Goal: Transaction & Acquisition: Obtain resource

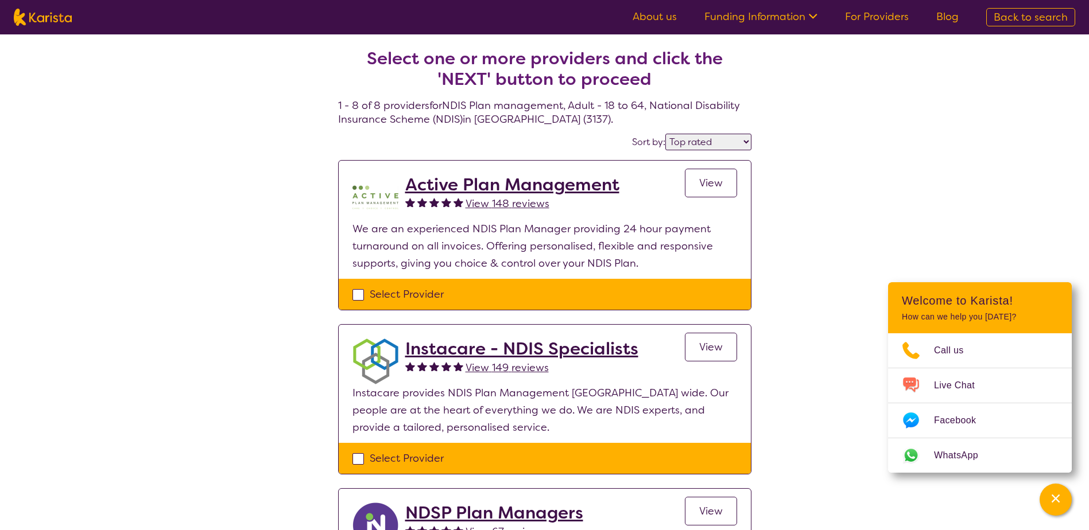
select select "by_score"
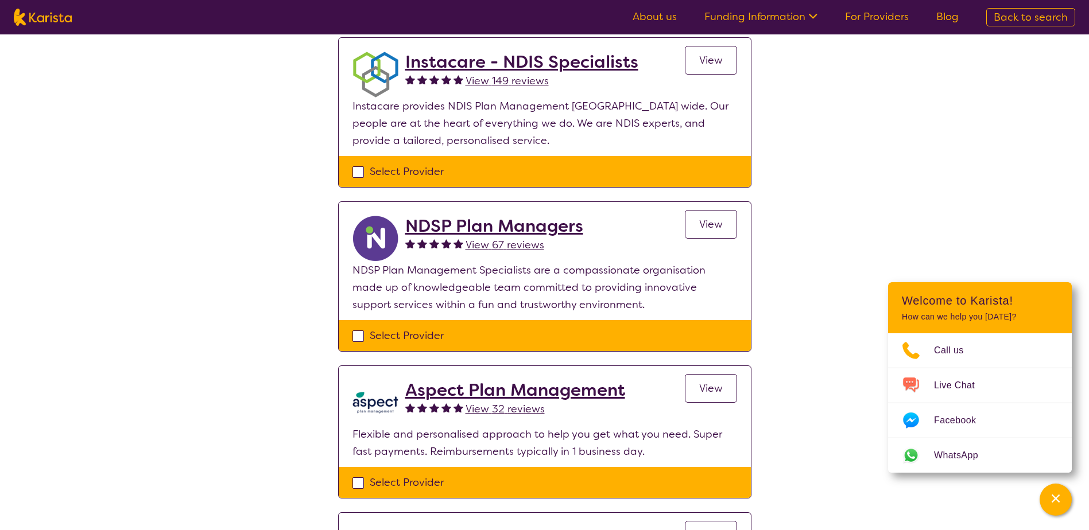
scroll to position [230, 0]
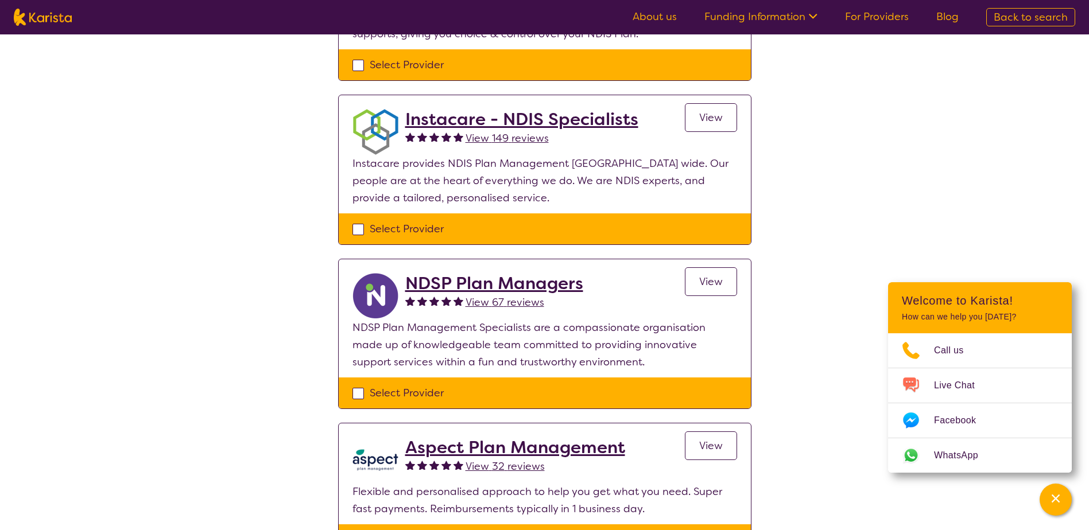
click at [363, 228] on div "Select Provider" at bounding box center [544, 228] width 385 height 17
checkbox input "true"
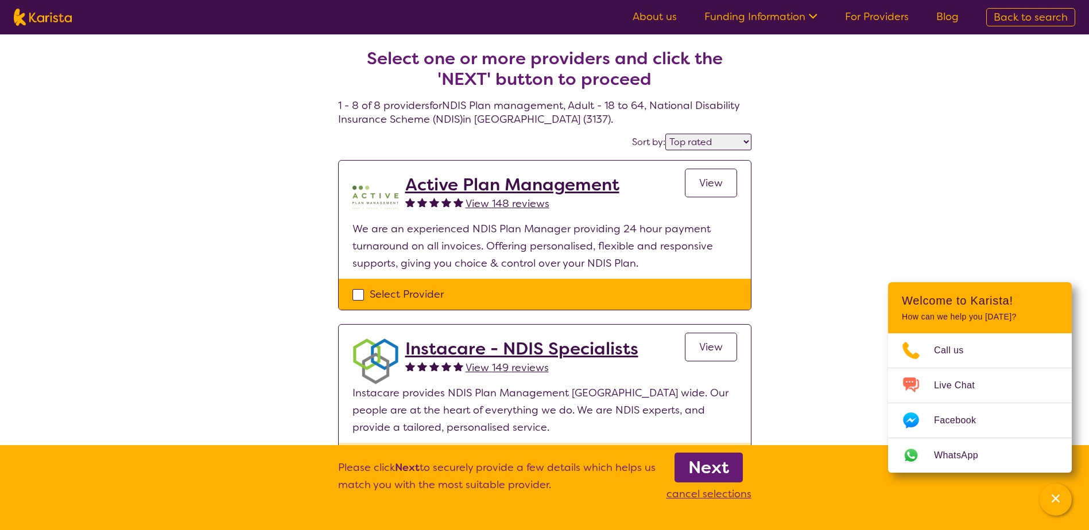
click at [712, 468] on b "Next" at bounding box center [708, 467] width 41 height 23
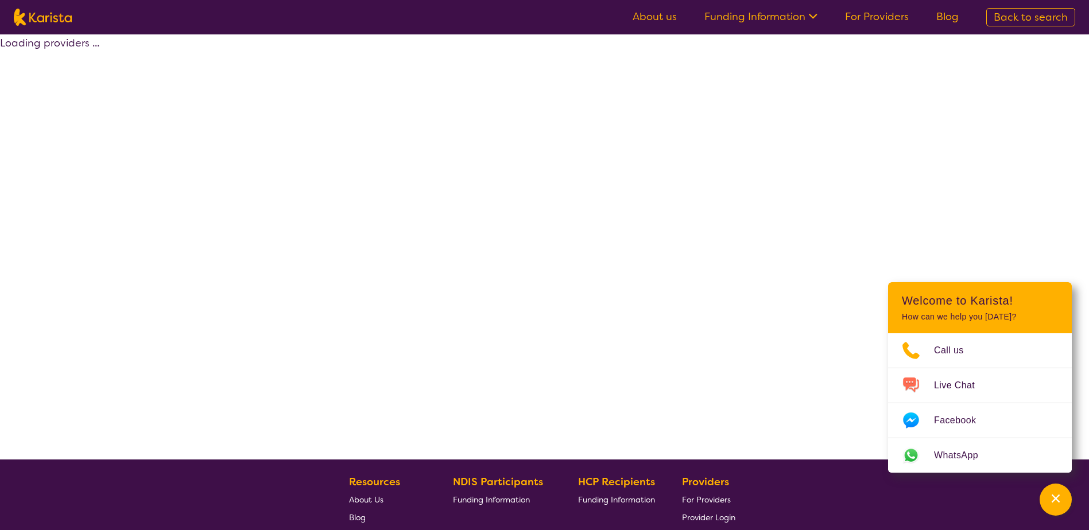
select select "by_score"
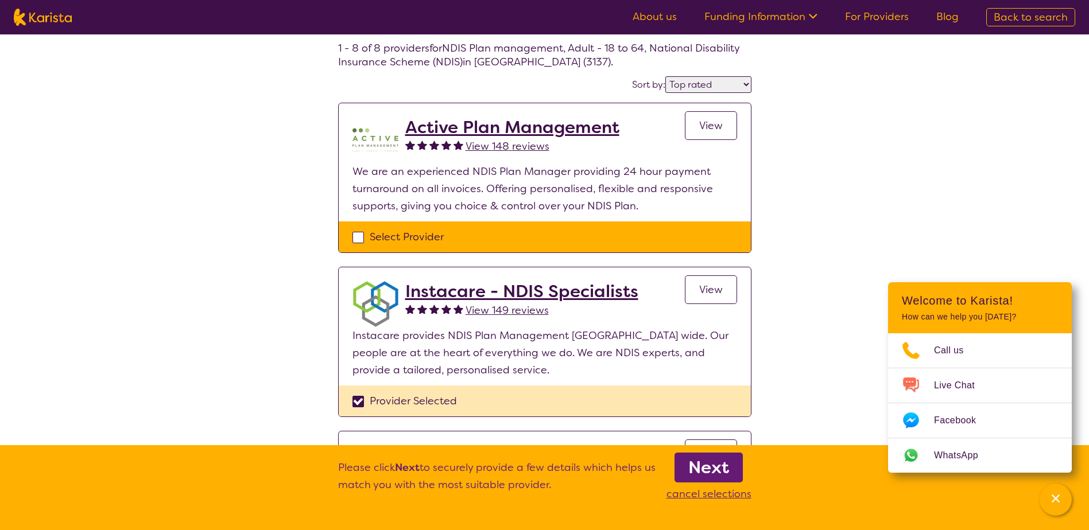
scroll to position [115, 0]
